Goal: Information Seeking & Learning: Understand process/instructions

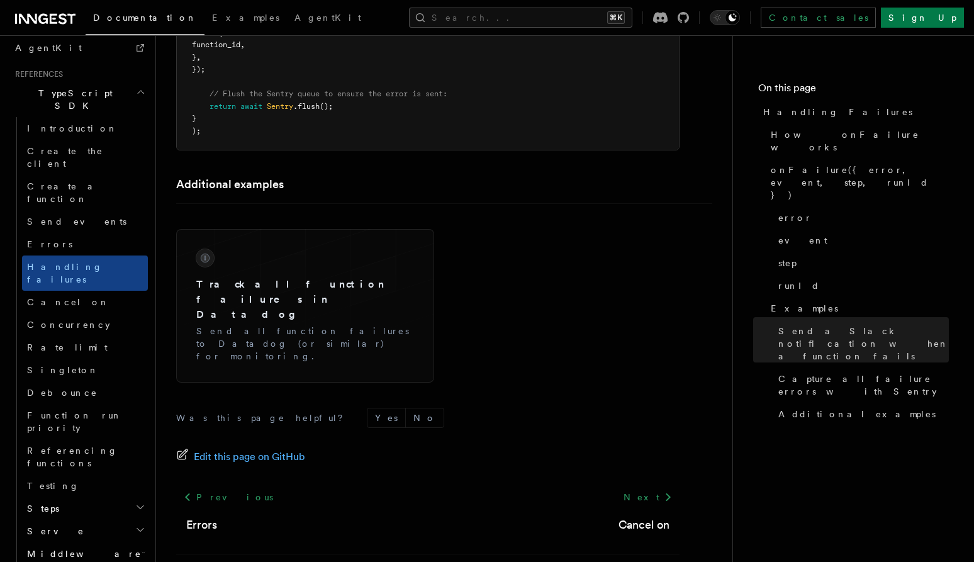
scroll to position [833, 0]
click at [77, 546] on h2 "Middleware" at bounding box center [85, 557] width 126 height 23
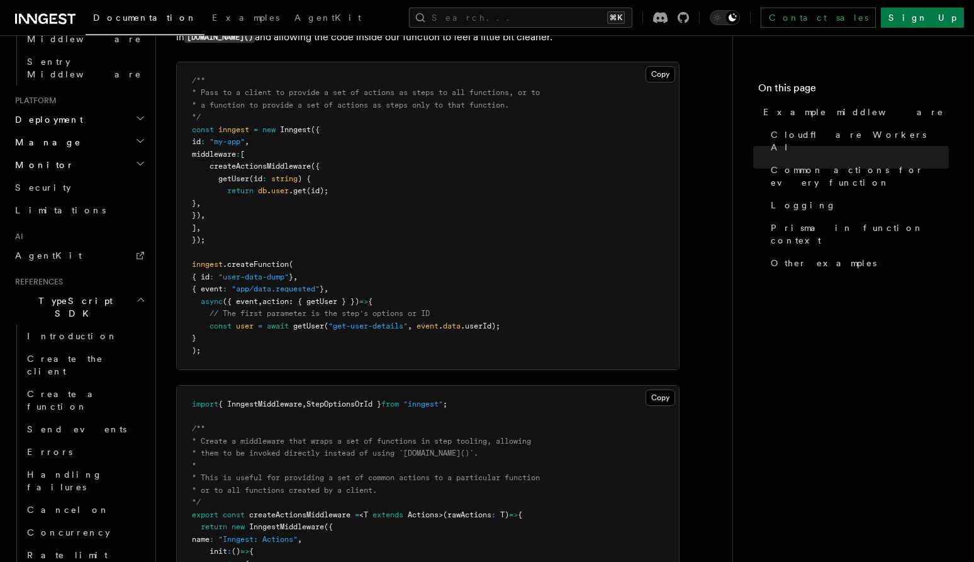
scroll to position [1169, 0]
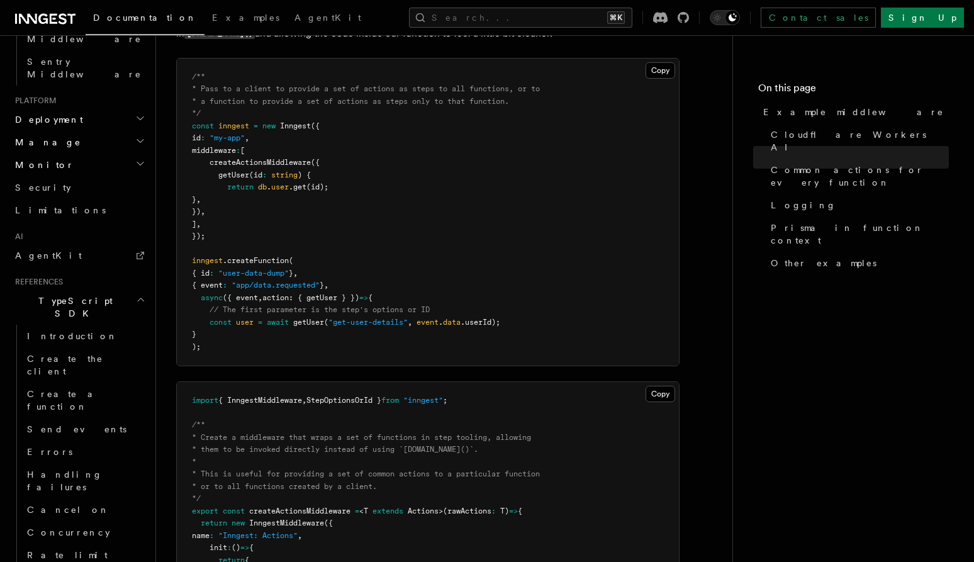
scroll to position [2524, 0]
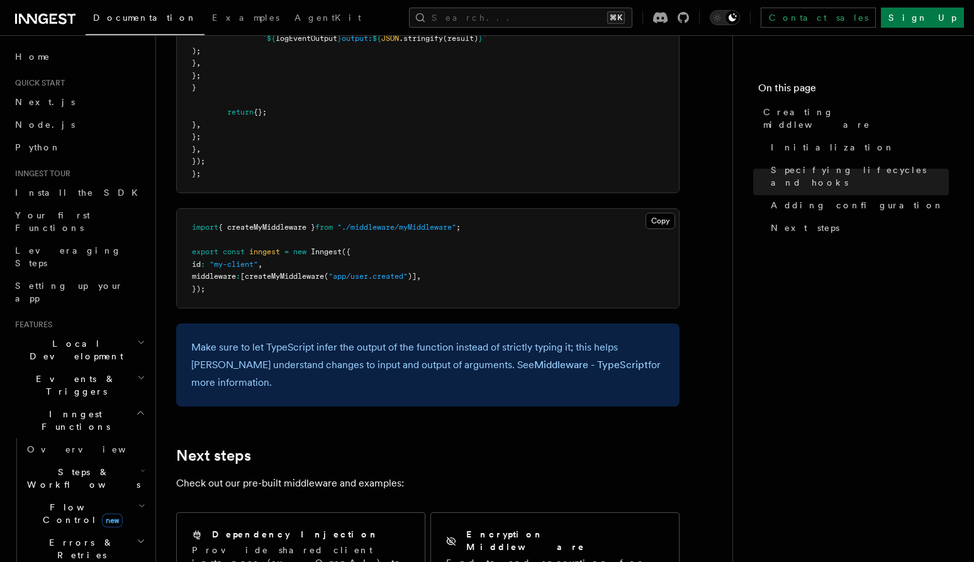
scroll to position [2253, 0]
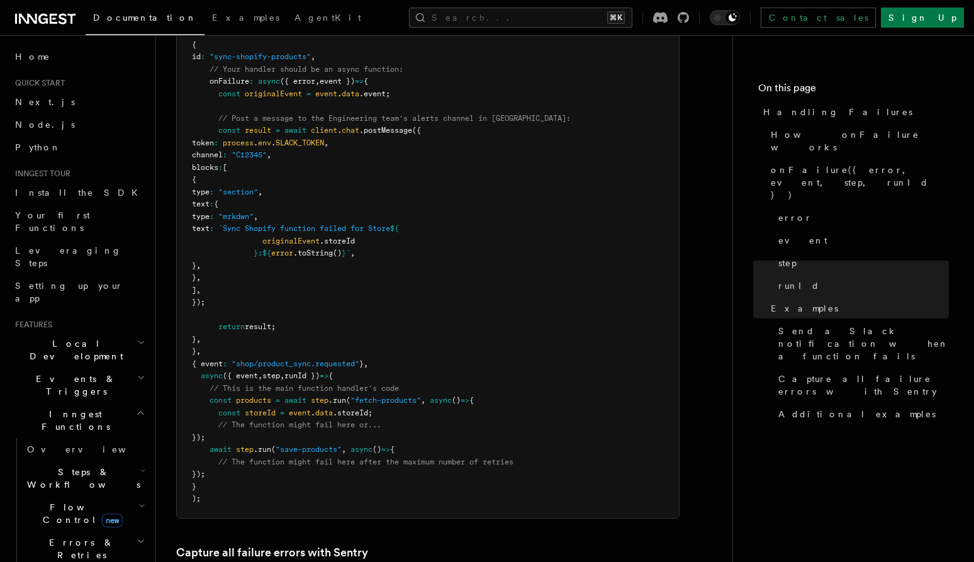
scroll to position [1589, 0]
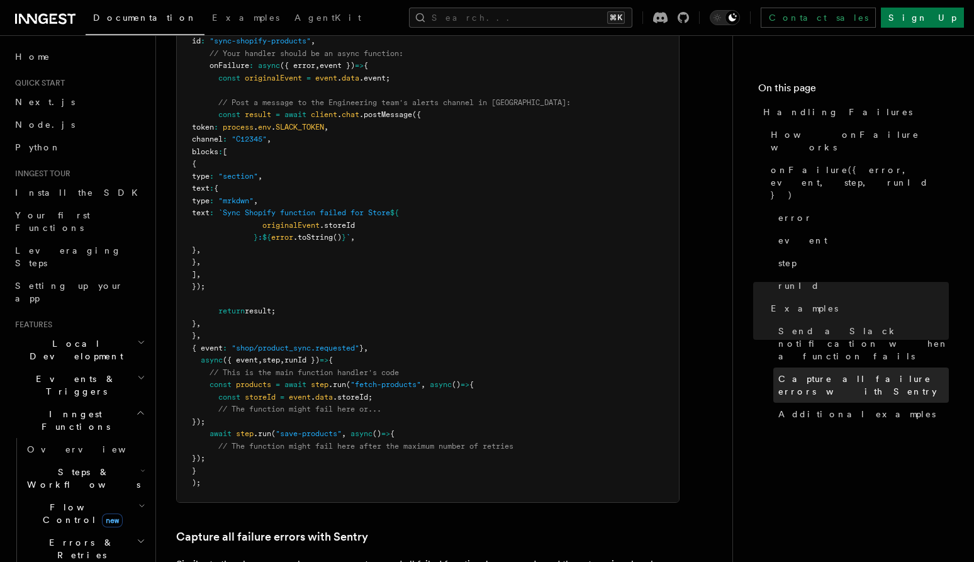
click at [863, 373] on span "Capture all failure errors with Sentry" at bounding box center [864, 385] width 171 height 25
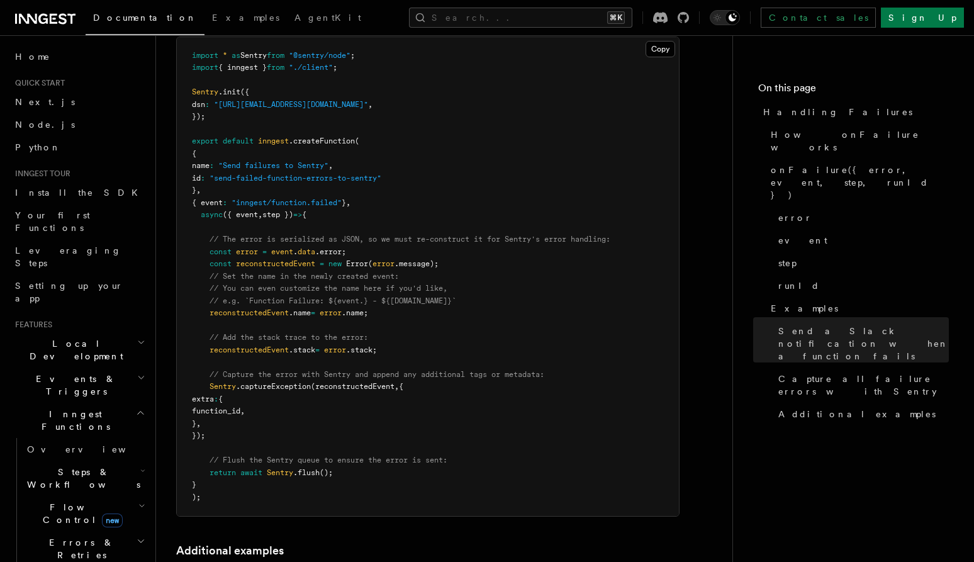
scroll to position [2155, 0]
